Goal: Ask a question

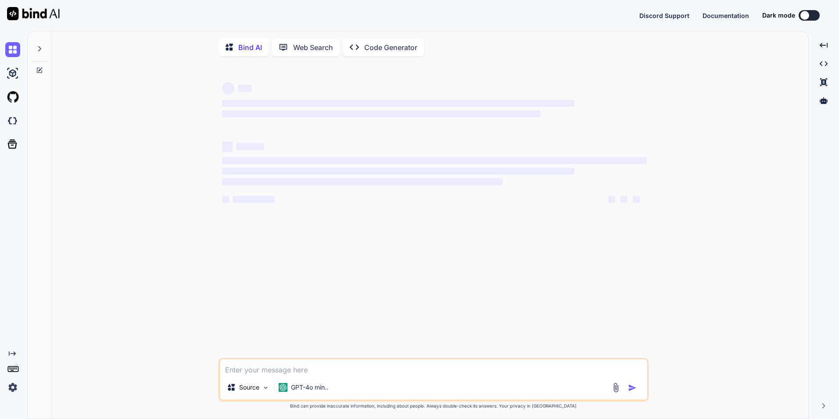
type textarea "x"
click at [267, 370] on textarea at bounding box center [434, 367] width 428 height 16
type textarea "h"
type textarea "x"
type textarea "he"
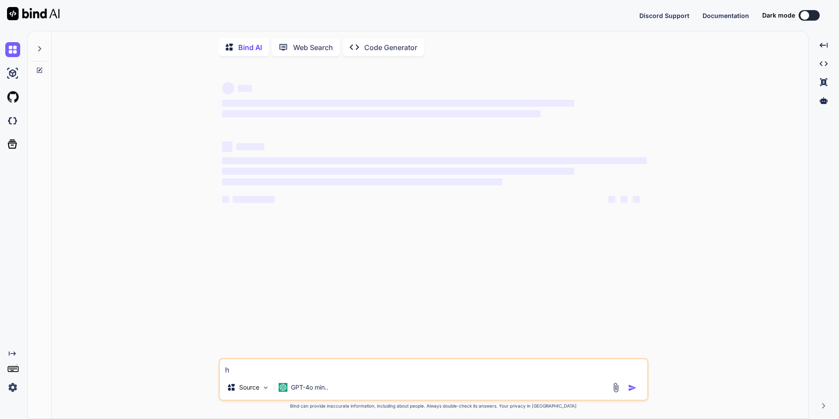
type textarea "x"
type textarea "he"
type textarea "x"
type textarea "he i"
type textarea "x"
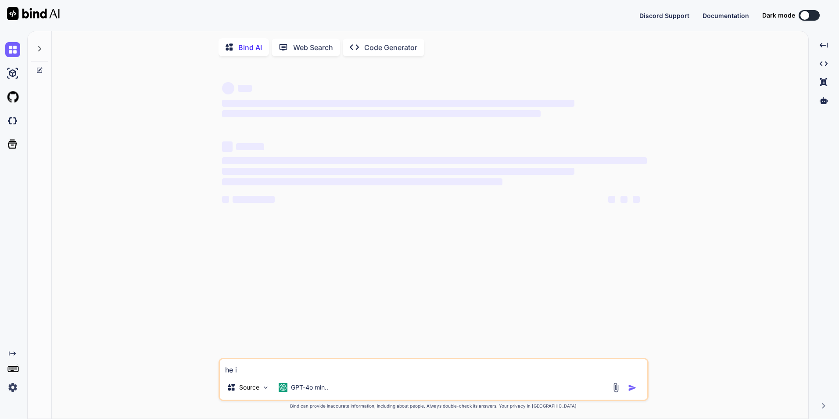
type textarea "he is"
type textarea "x"
type textarea "he is"
type textarea "x"
type textarea "he is a"
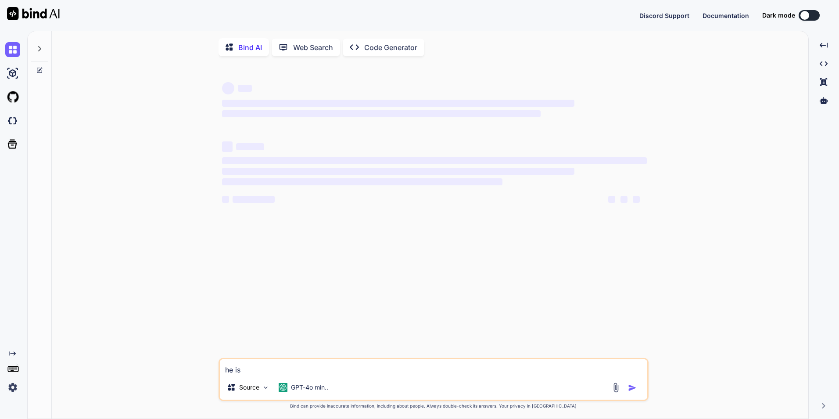
type textarea "x"
type textarea "he is at"
type textarea "x"
type textarea "he is att"
type textarea "x"
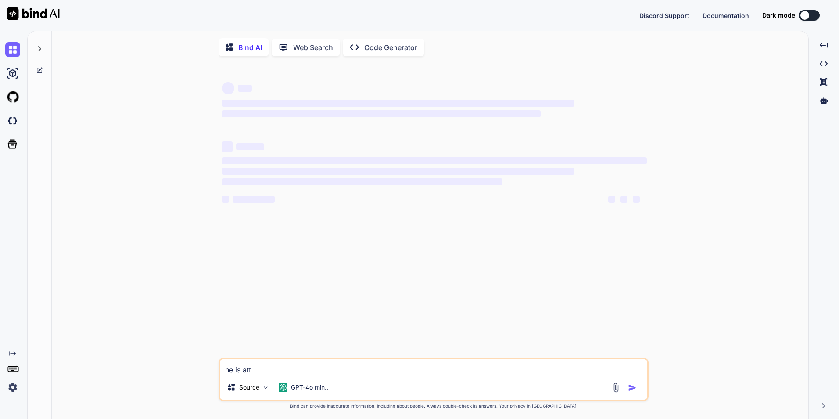
type textarea "he is atte"
type textarea "x"
type textarea "he is atten"
type textarea "x"
type textarea "he is attend"
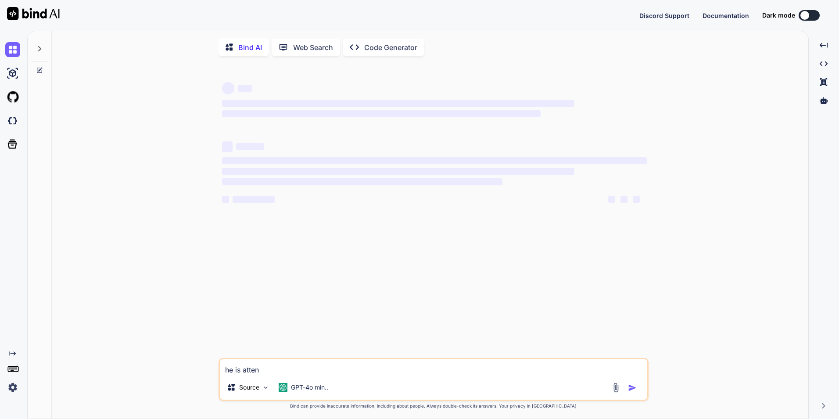
type textarea "x"
type textarea "he is attendi"
type textarea "x"
type textarea "he is attendin"
type textarea "x"
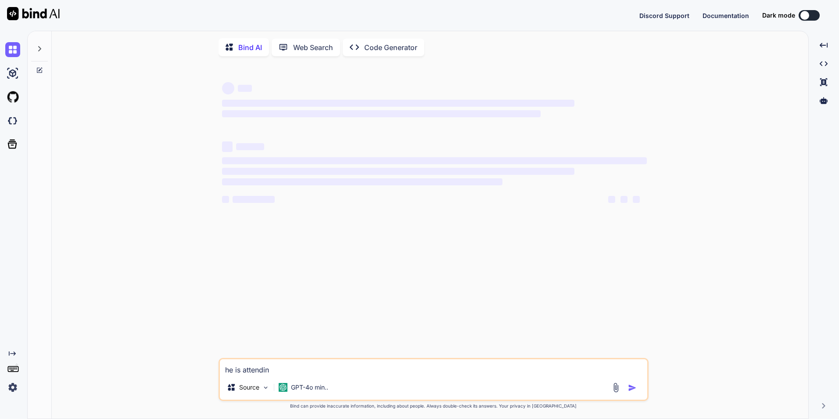
type textarea "he is attending"
type textarea "x"
type textarea "he is attending"
type textarea "x"
type textarea "he is attending o"
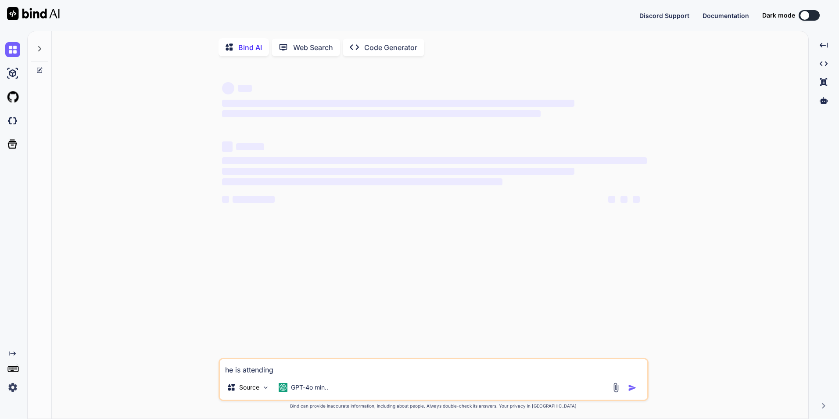
type textarea "x"
type textarea "he is attending ow"
type textarea "x"
type textarea "he is attending own"
type textarea "x"
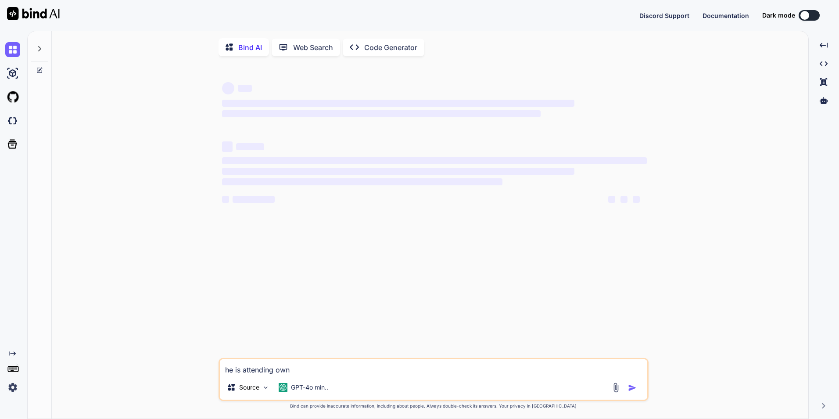
type textarea "he is attending own"
type textarea "x"
type textarea "he is attending own m"
type textarea "x"
type textarea "he is attending own ma"
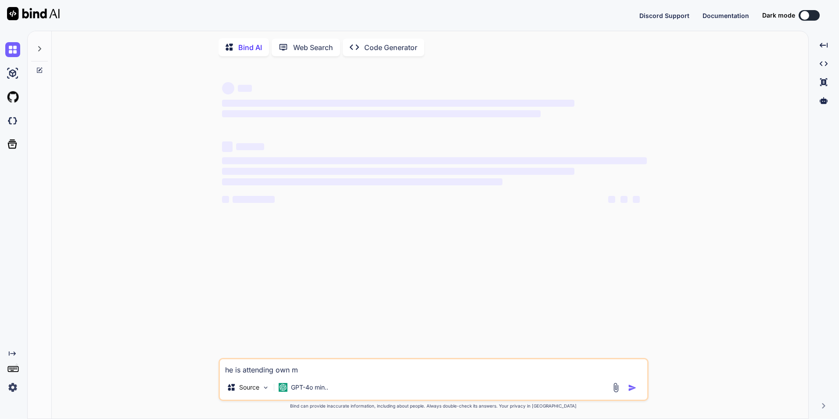
type textarea "x"
type textarea "he is attending own mar"
type textarea "x"
type textarea "he is attending own [PERSON_NAME]"
type textarea "x"
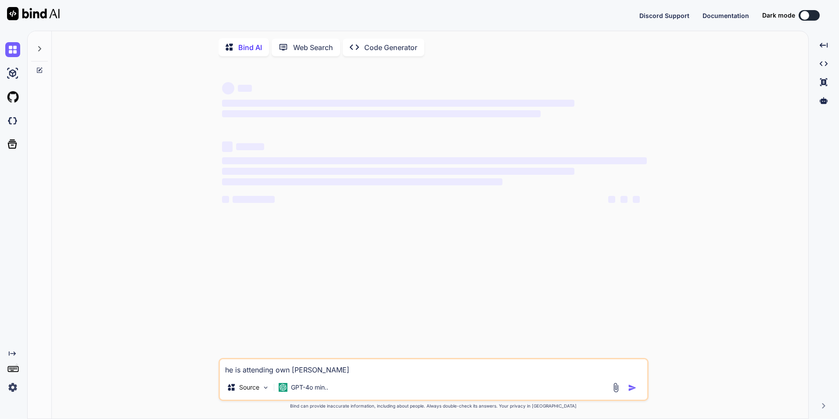
type textarea "he is attending own mar"
type textarea "x"
type textarea "he is attending own ma"
type textarea "x"
type textarea "he is attending own m"
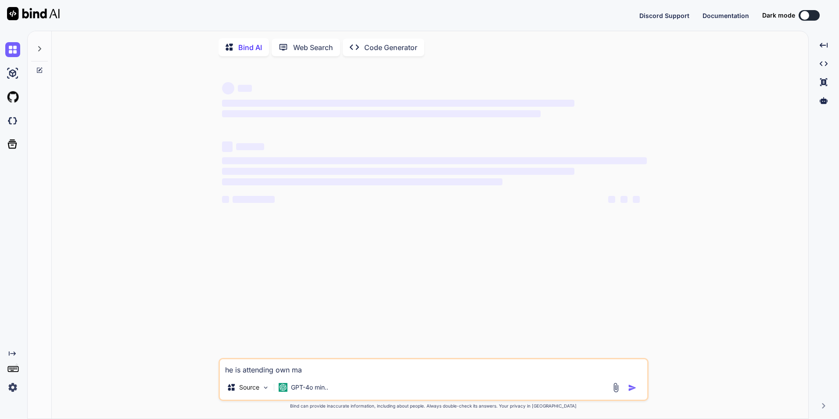
type textarea "x"
type textarea "he is attending own"
type textarea "x"
type textarea "he is attending own"
type textarea "x"
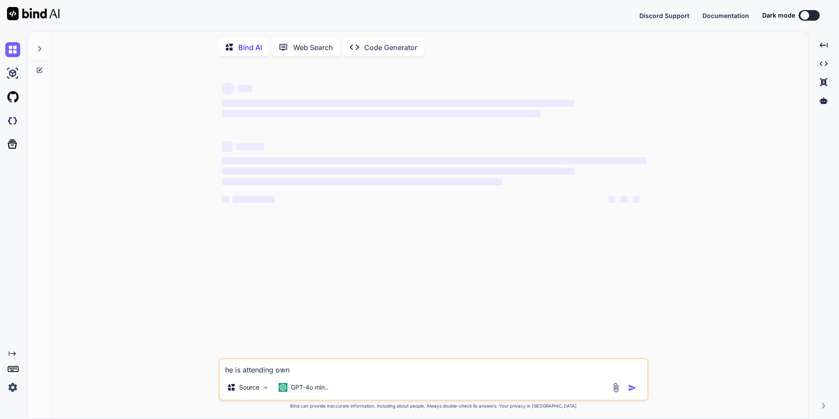
type textarea "he is attending ow"
type textarea "x"
type textarea "he is attending o"
type textarea "x"
type textarea "he is attending"
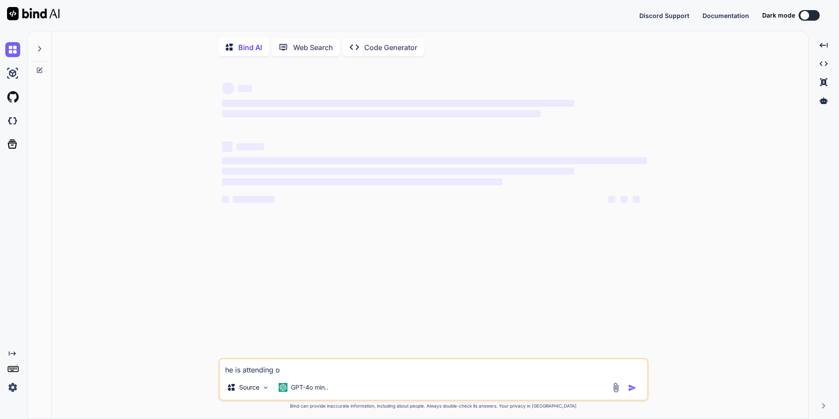
type textarea "x"
type textarea "he is attending"
click at [11, 119] on img at bounding box center [12, 120] width 15 height 15
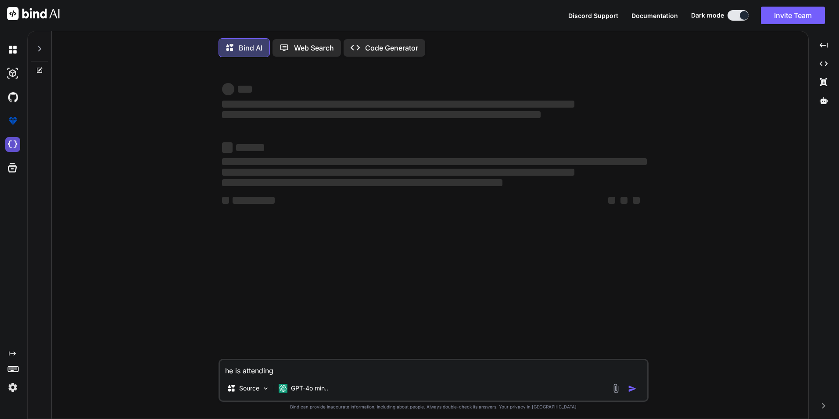
type textarea "x"
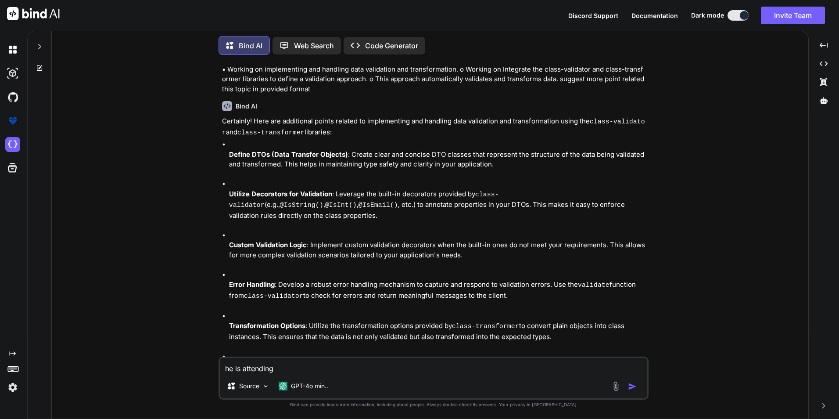
scroll to position [631, 0]
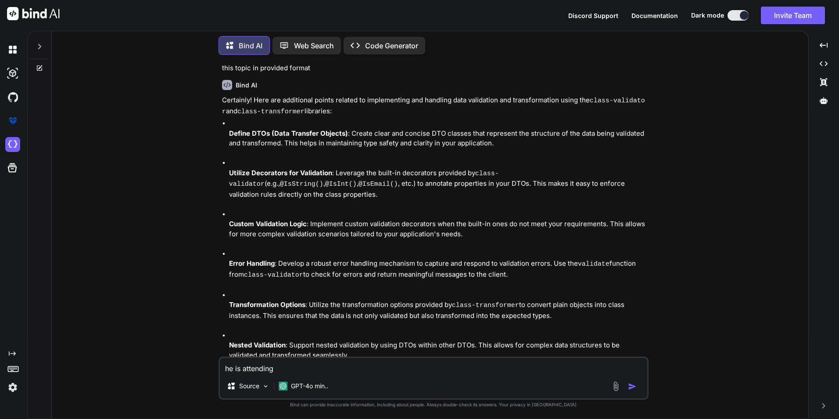
click at [284, 364] on textarea "he is attending" at bounding box center [434, 366] width 428 height 16
type textarea "he is attending o"
type textarea "x"
type textarea "he is attending ow"
type textarea "x"
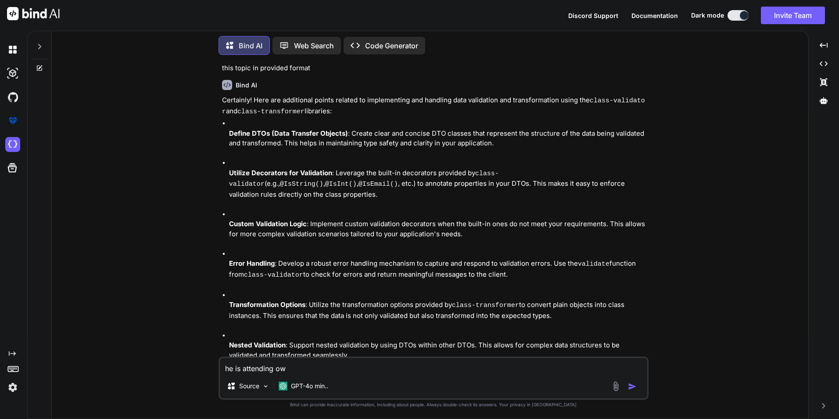
type textarea "he is attending own"
type textarea "x"
type textarea "he is attending own"
type textarea "x"
type textarea "he is attending own m"
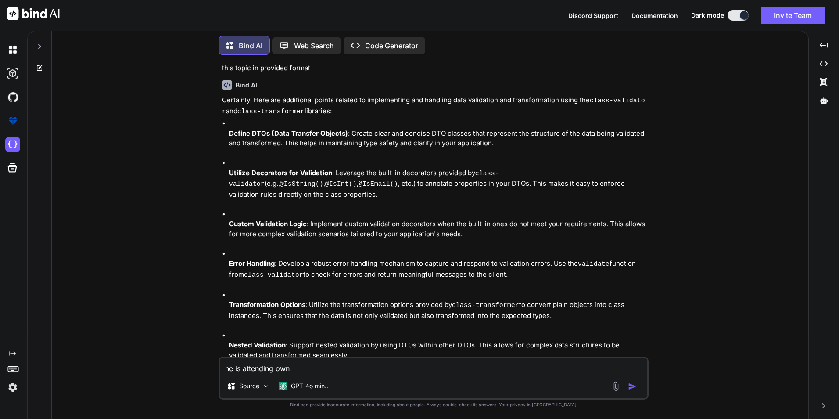
type textarea "x"
type textarea "he is attending own ma"
type textarea "x"
type textarea "he is attending own mar"
type textarea "x"
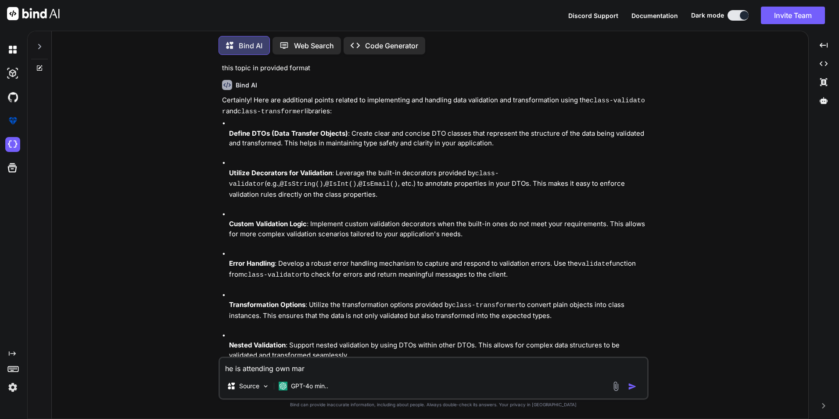
type textarea "he is attending own [PERSON_NAME]"
type textarea "x"
type textarea "he is attending own marri"
type textarea "x"
type textarea "he is attending own marria"
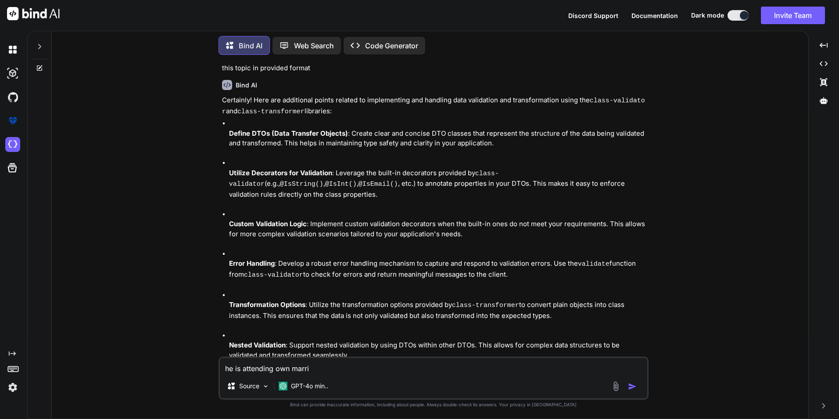
type textarea "x"
type textarea "he is attending own marriag"
type textarea "x"
type textarea "he is attending own marriage"
type textarea "x"
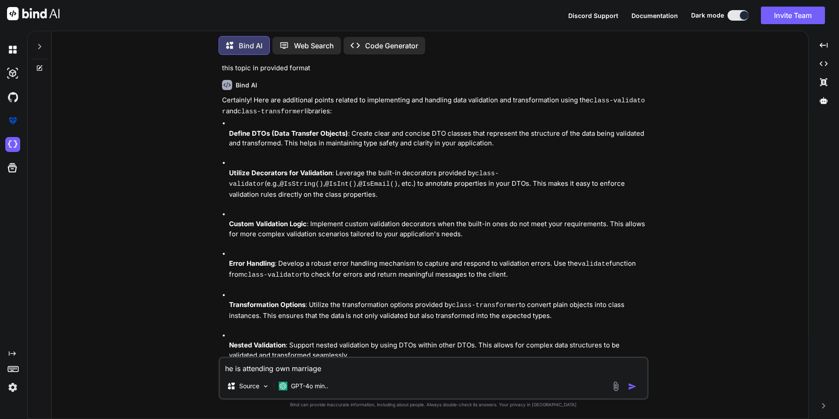
type textarea "he is attending own marriage"
type textarea "x"
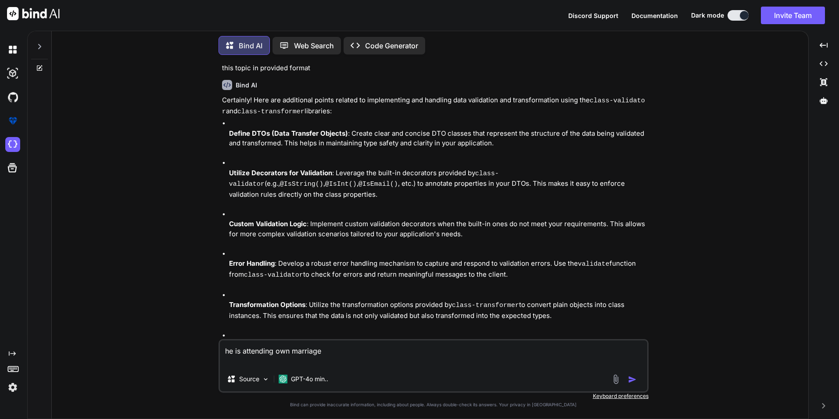
type textarea "he is attending own marriage c"
type textarea "x"
type textarea "he is attending own marriage co"
type textarea "x"
type textarea "he is attending own marriage cor"
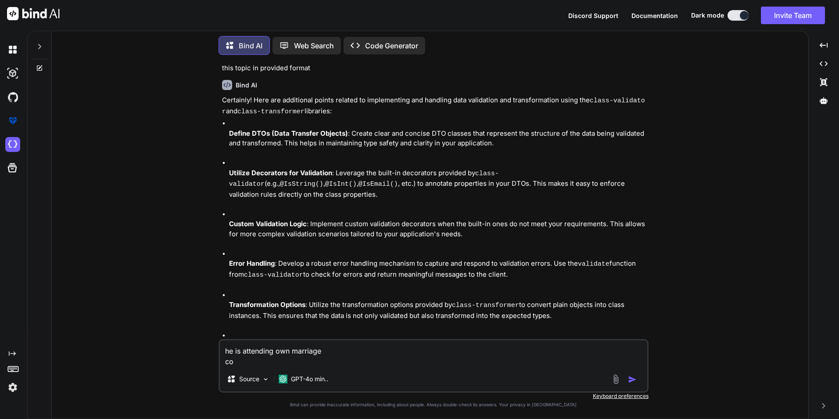
type textarea "x"
type textarea "he is attending own marriage corr"
type textarea "x"
type textarea "he is attending own marriage corre"
type textarea "x"
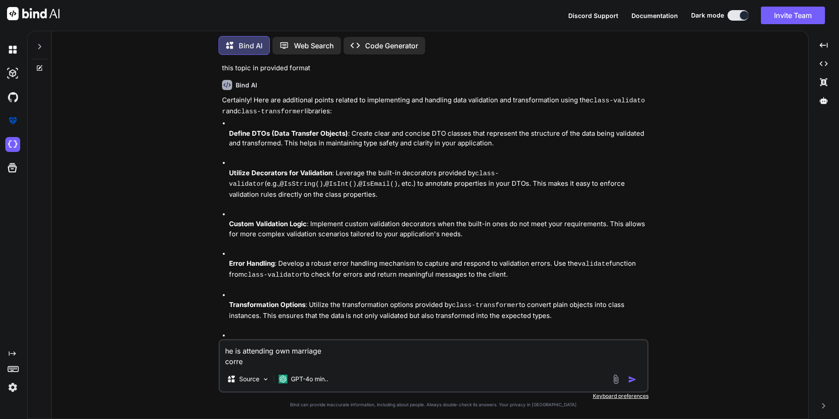
type textarea "he is attending own marriage correc"
type textarea "x"
type textarea "he is attending own marriage correct"
type textarea "x"
type textarea "he is attending own marriage correct"
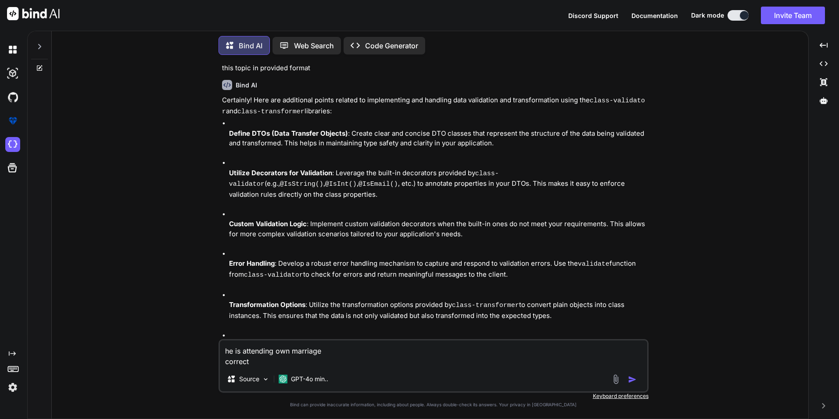
type textarea "x"
type textarea "he is attending own marriage correct t"
type textarea "x"
type textarea "he is attending own marriage correct th"
type textarea "x"
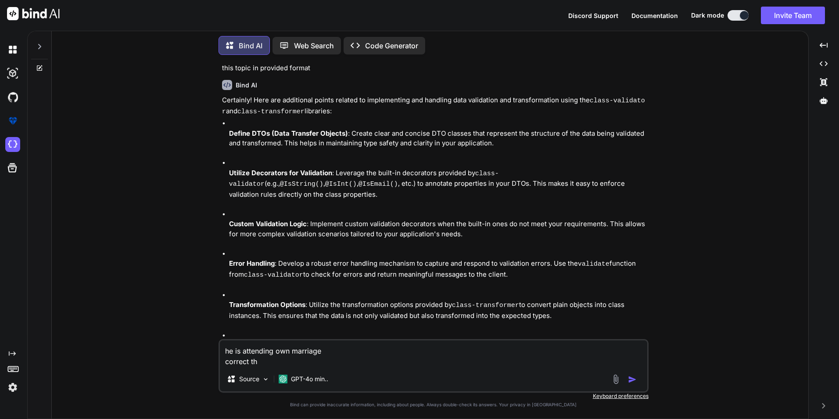
type textarea "he is attending own marriage correct thi"
type textarea "x"
type textarea "he is attending own marriage correct this"
type textarea "x"
type textarea "he is attending own marriage correct this"
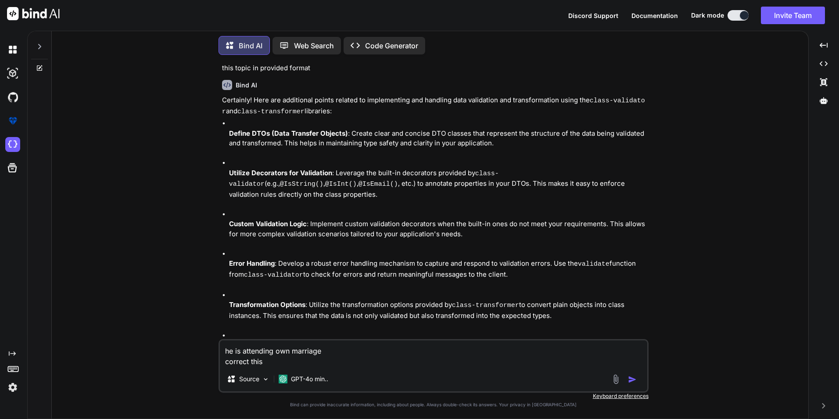
type textarea "x"
type textarea "he is attending own marriage correct this s"
type textarea "x"
type textarea "he is attending own marriage correct this se"
type textarea "x"
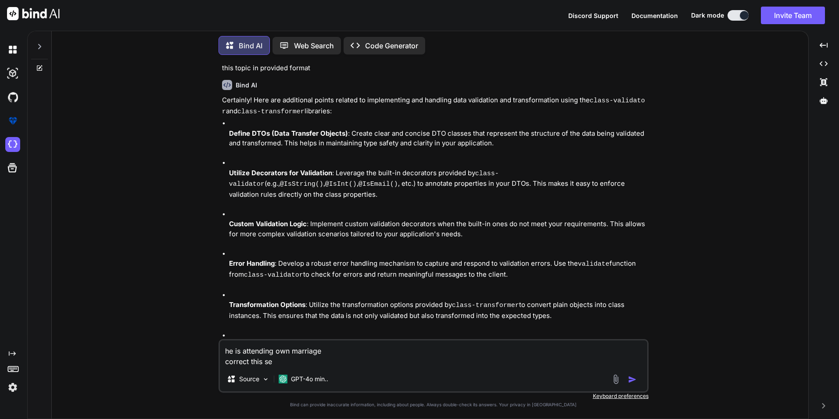
type textarea "he is attending own marriage correct this sen"
type textarea "x"
type textarea "he is attending own marriage correct this sent"
type textarea "x"
type textarea "he is attending own marriage correct this sente"
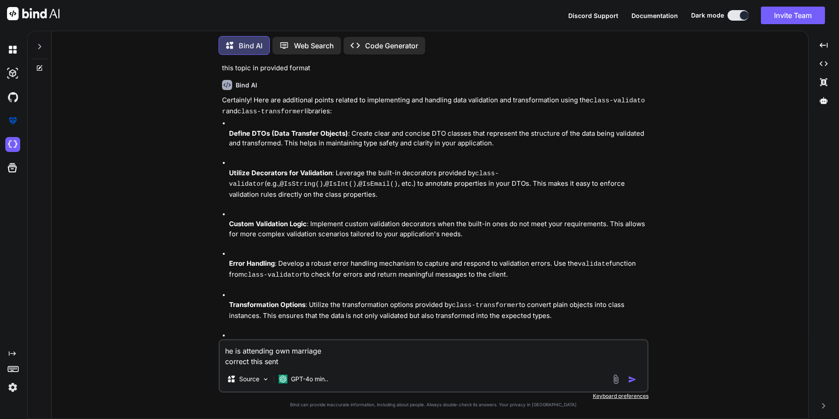
type textarea "x"
type textarea "he is attending own marriage correct this senten"
type textarea "x"
type textarea "he is attending own marriage correct this sentens"
type textarea "x"
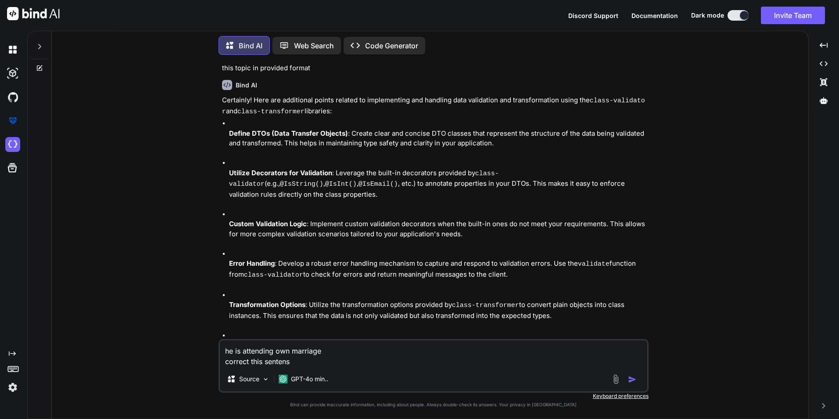
type textarea "he is attending own marriage correct this sentense"
type textarea "x"
type textarea "he is attending own marriage correct this sentense"
click at [632, 380] on img "button" at bounding box center [632, 379] width 9 height 9
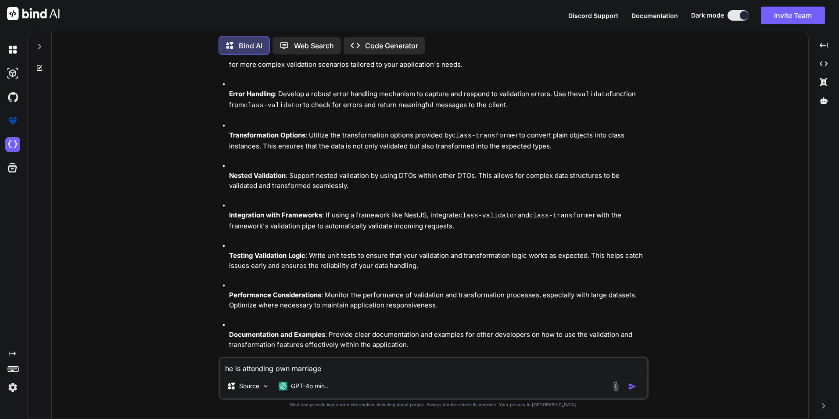
scroll to position [771, 0]
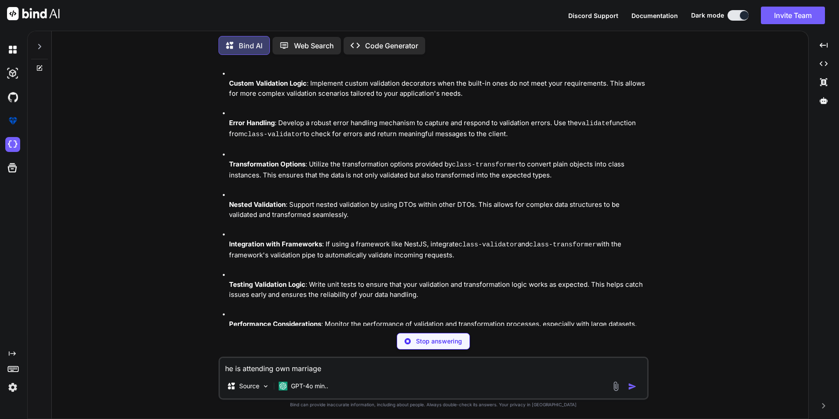
type textarea "x"
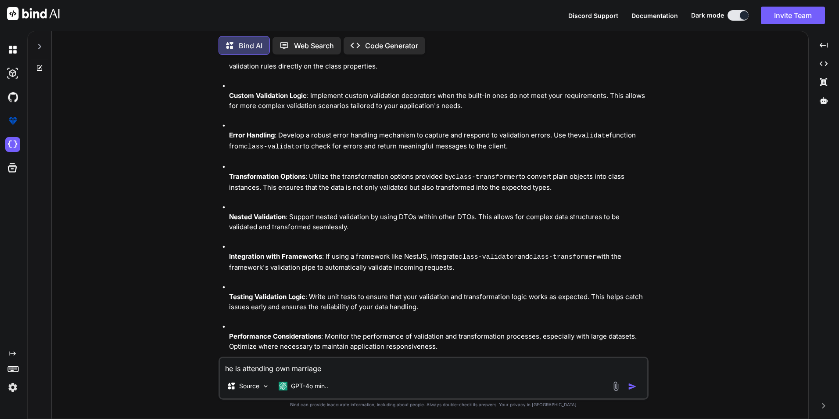
scroll to position [759, 0]
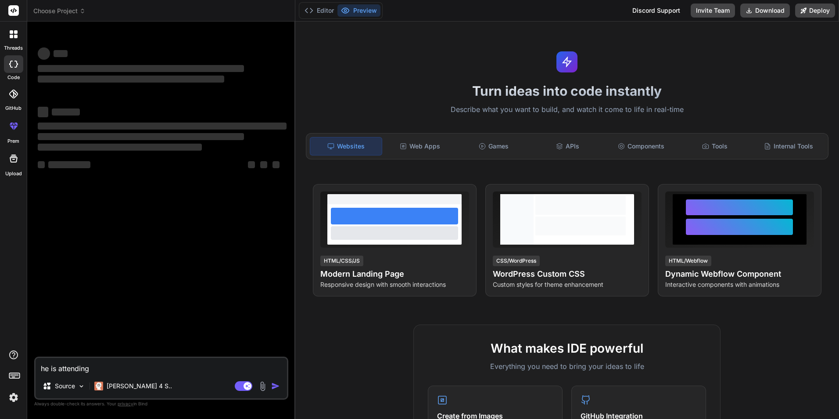
click at [12, 66] on icon at bounding box center [13, 64] width 9 height 7
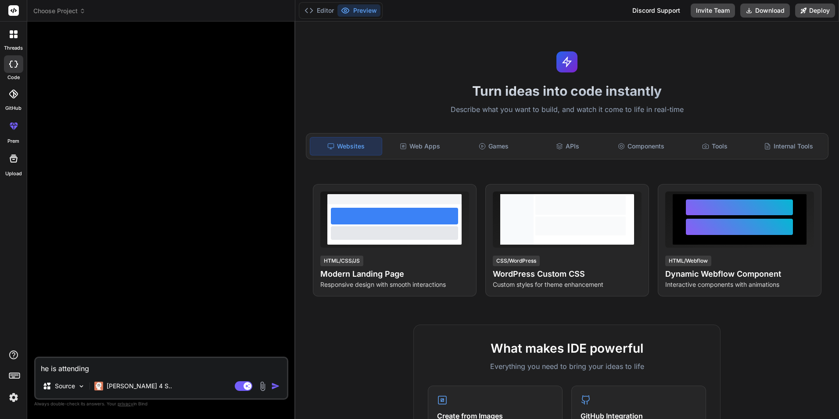
click at [12, 65] on icon at bounding box center [13, 64] width 9 height 7
type textarea "x"
